Goal: Task Accomplishment & Management: Use online tool/utility

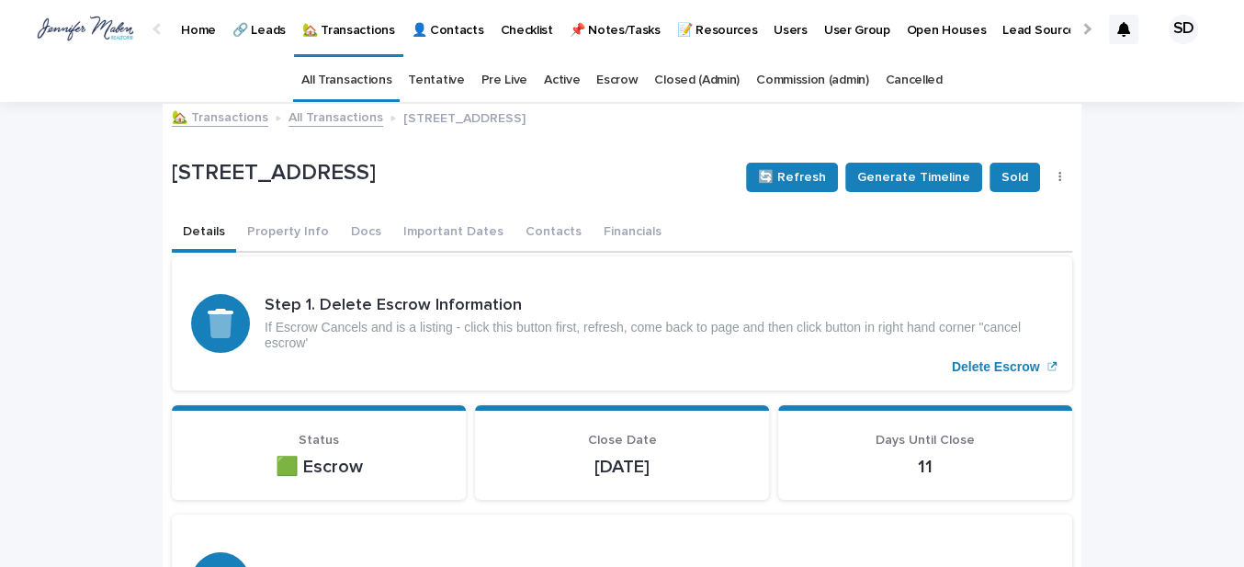
click at [210, 118] on link "🏡 Transactions" at bounding box center [220, 116] width 96 height 21
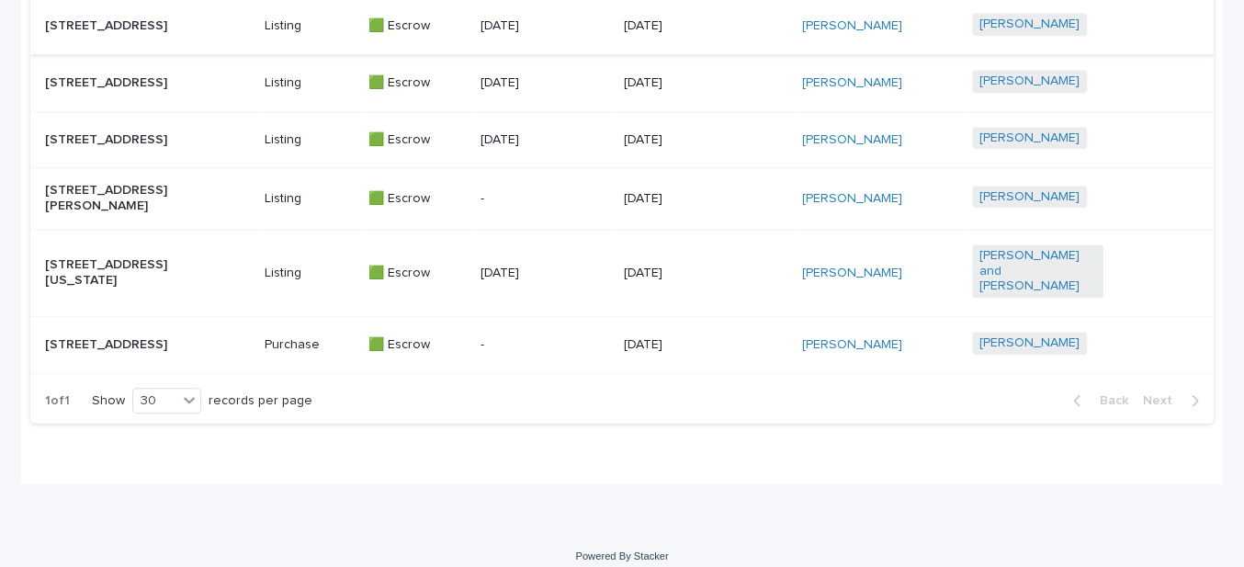
scroll to position [1079, 0]
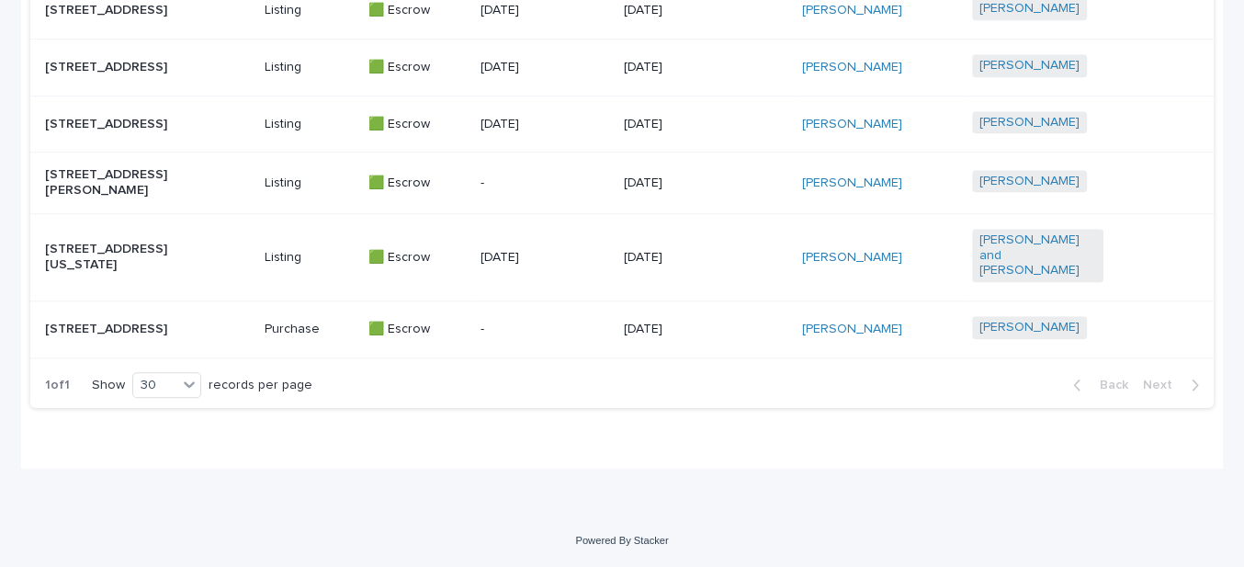
click at [78, 242] on p "[STREET_ADDRESS][US_STATE]" at bounding box center [110, 257] width 131 height 31
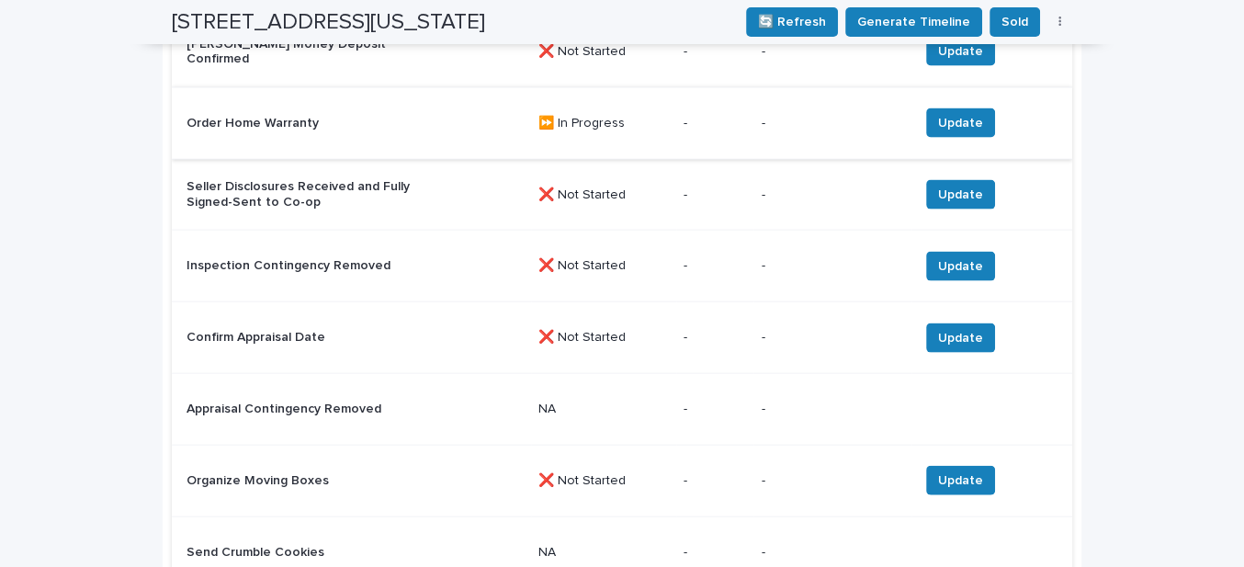
scroll to position [3060, 0]
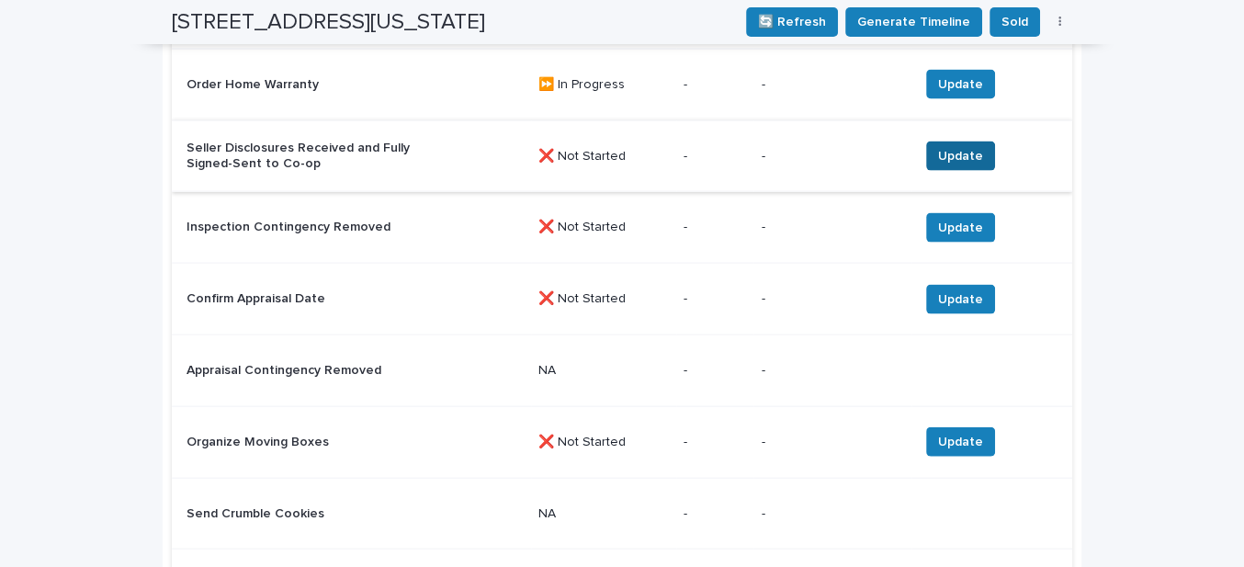
click at [947, 147] on span "Update" at bounding box center [960, 156] width 45 height 18
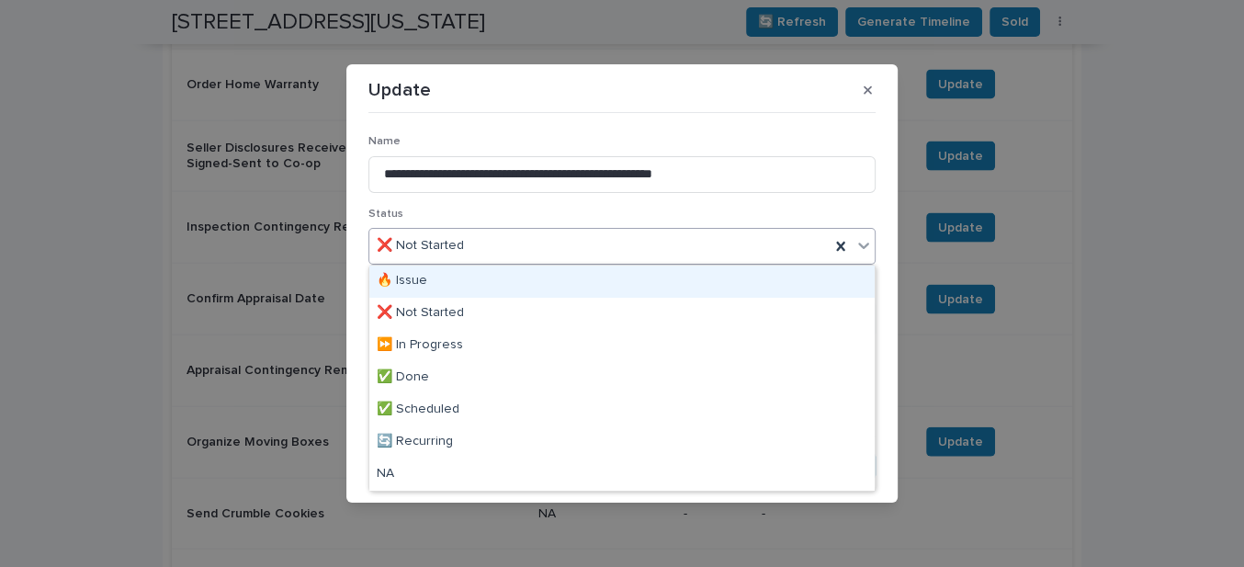
click at [503, 254] on div "❌ Not Started" at bounding box center [599, 246] width 460 height 30
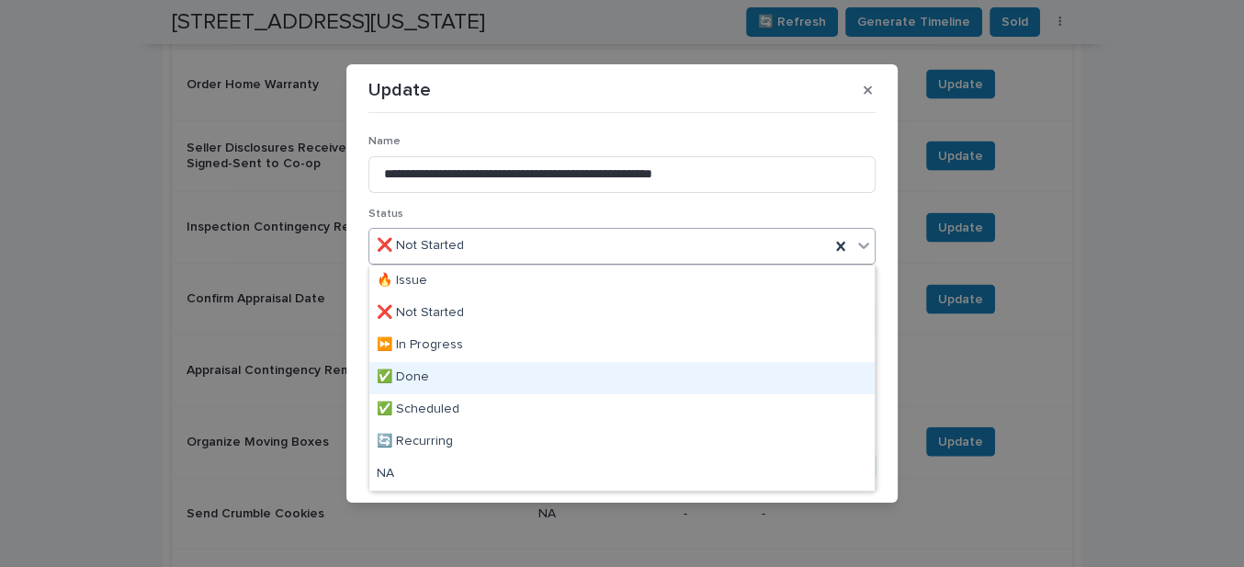
click at [438, 384] on div "✅ Done" at bounding box center [621, 378] width 505 height 32
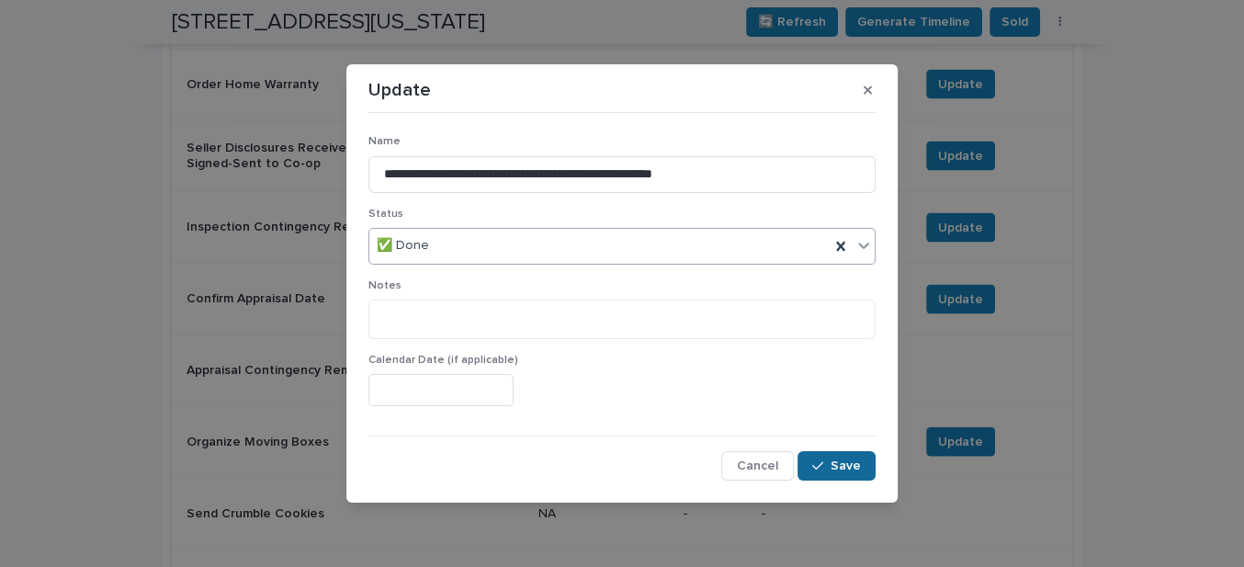
click at [829, 461] on button "Save" at bounding box center [836, 465] width 78 height 29
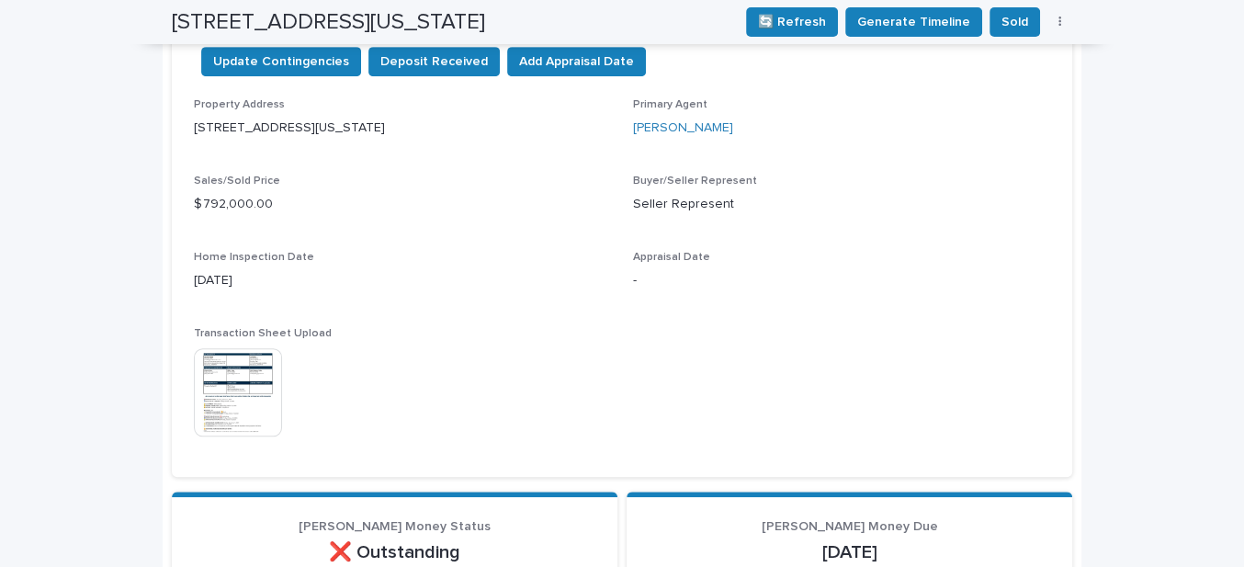
scroll to position [722, 0]
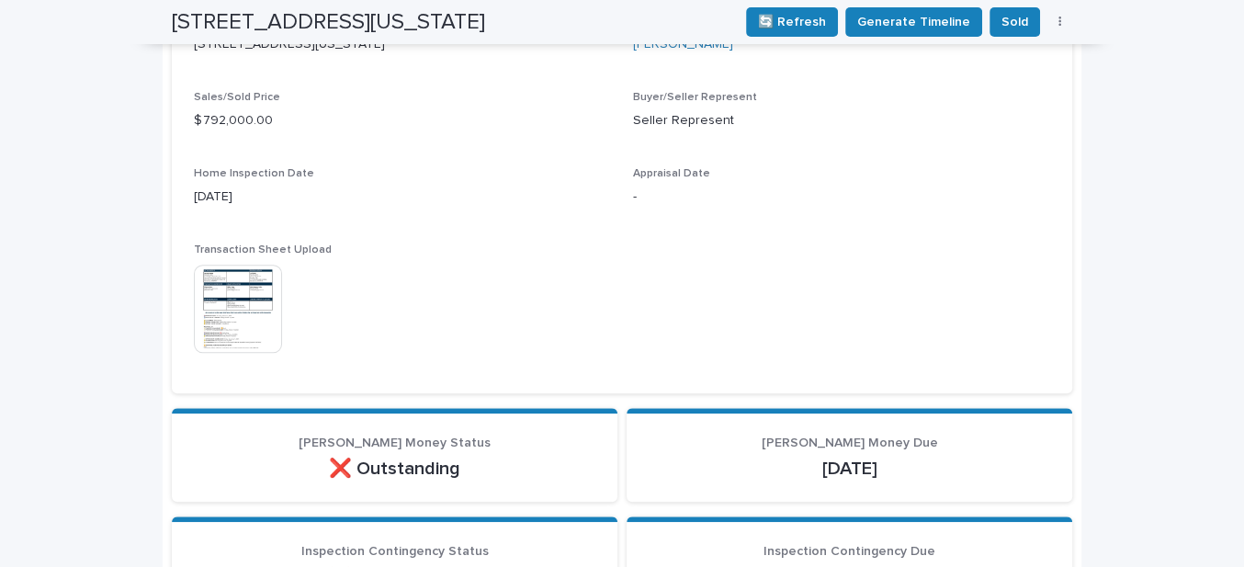
click at [239, 303] on img at bounding box center [238, 309] width 88 height 88
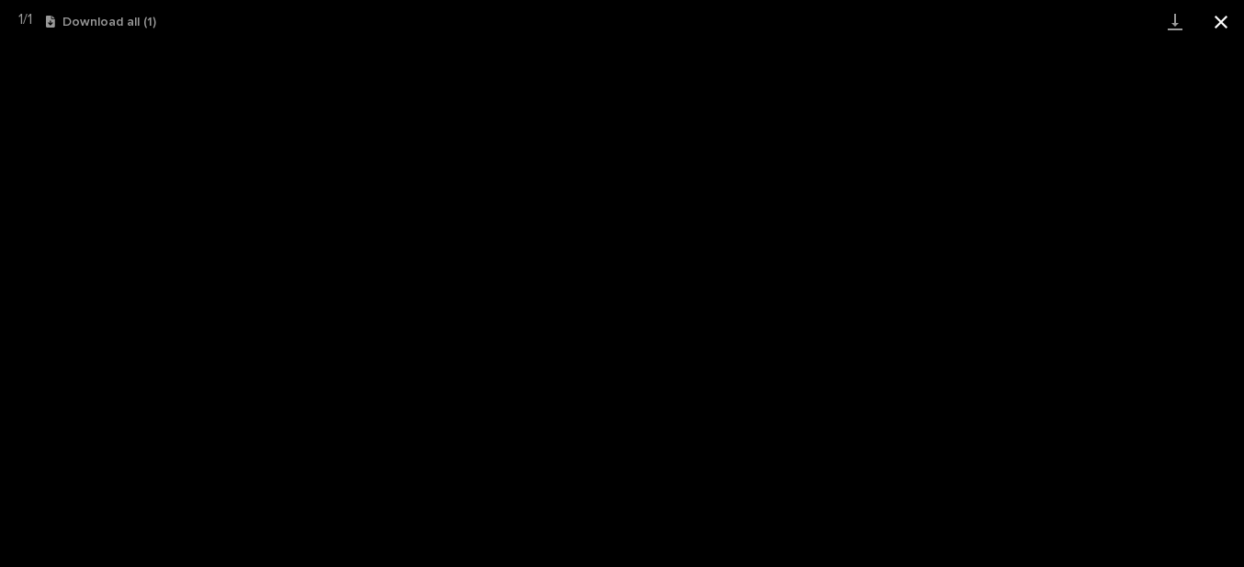
click at [1226, 15] on button "Close gallery" at bounding box center [1221, 21] width 46 height 43
